Goal: Information Seeking & Learning: Learn about a topic

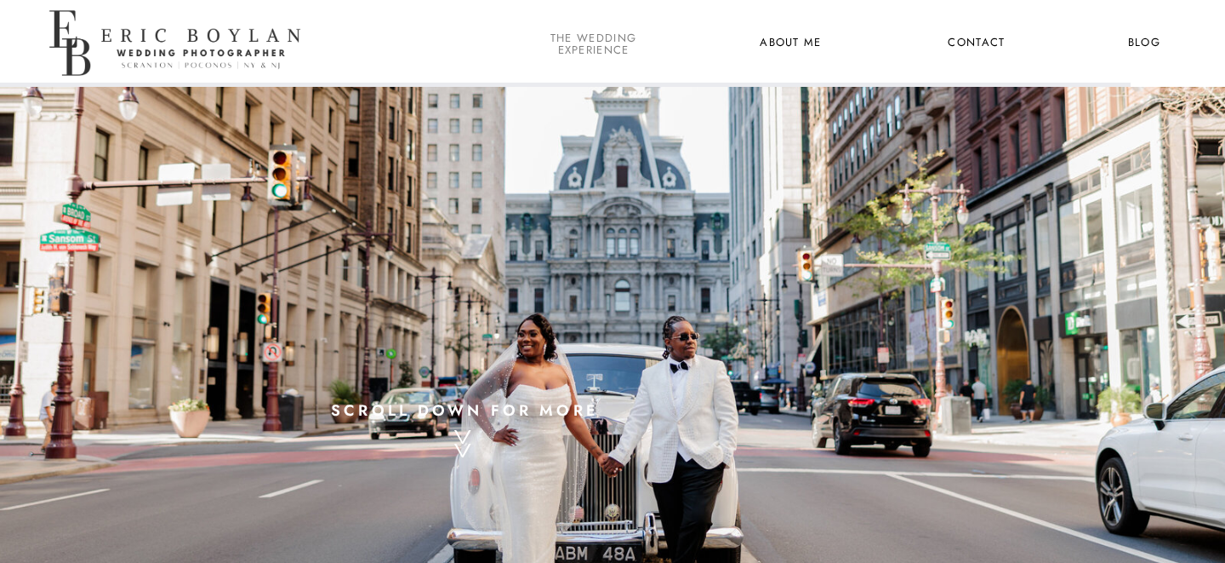
click at [608, 42] on nav "the wedding experience" at bounding box center [593, 43] width 93 height 22
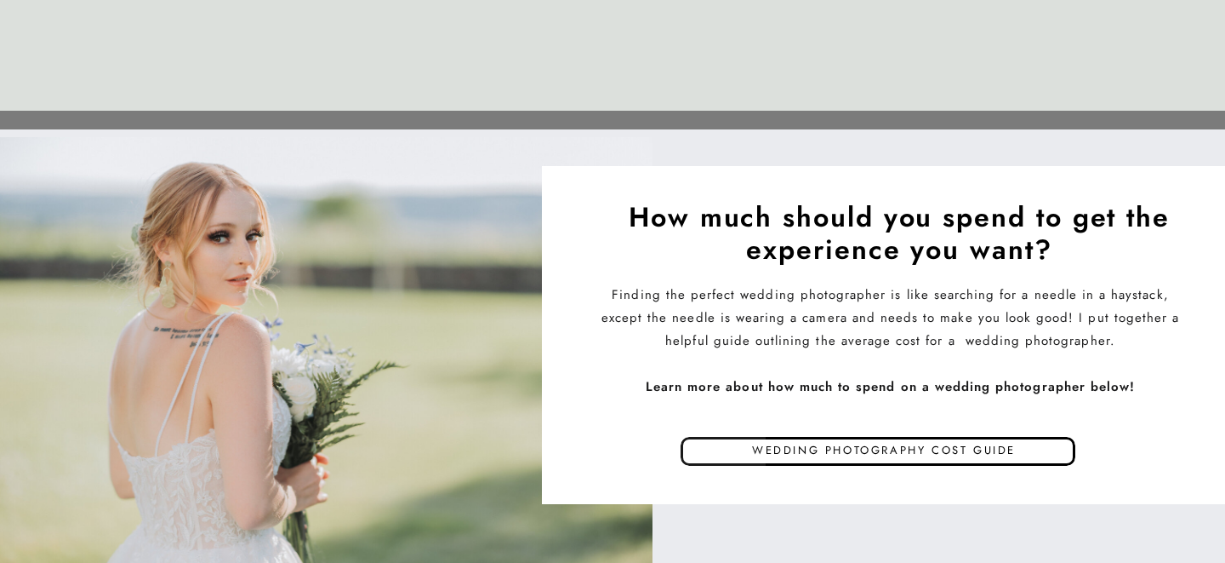
scroll to position [7977, 0]
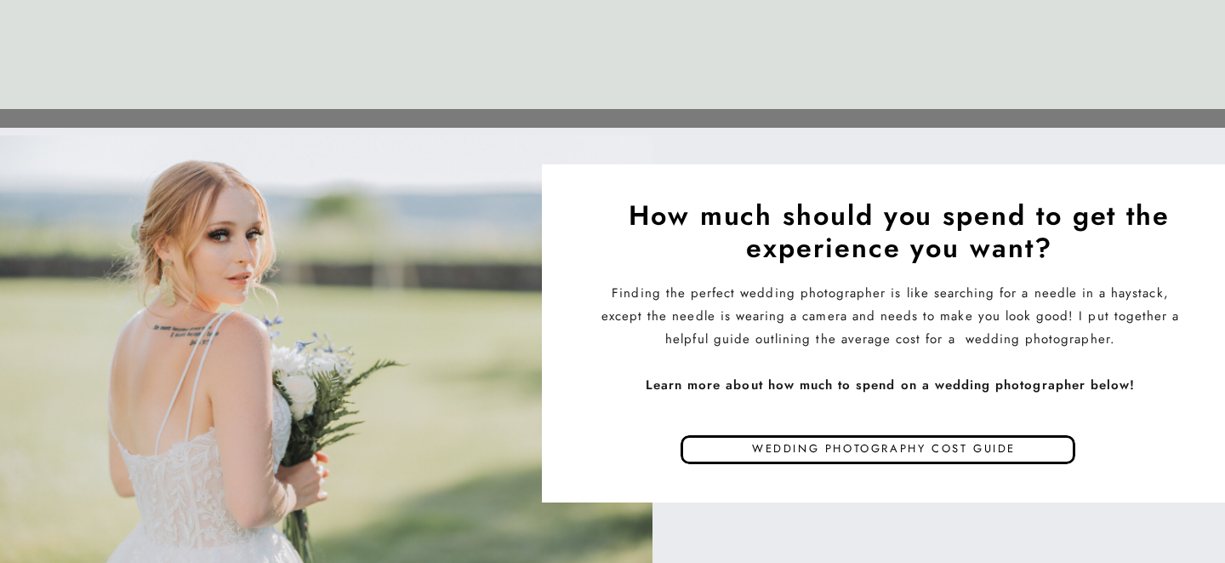
click at [761, 448] on div at bounding box center [681, 456] width 170 height 43
click at [782, 449] on p "Wedding photography cost guide" at bounding box center [884, 451] width 485 height 26
